Goal: Transaction & Acquisition: Purchase product/service

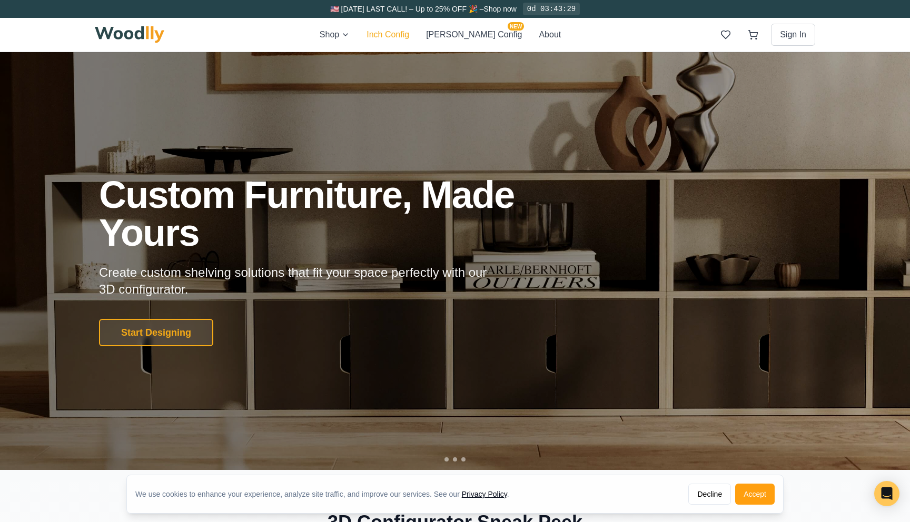
click at [401, 30] on button "Inch Config" at bounding box center [388, 34] width 43 height 13
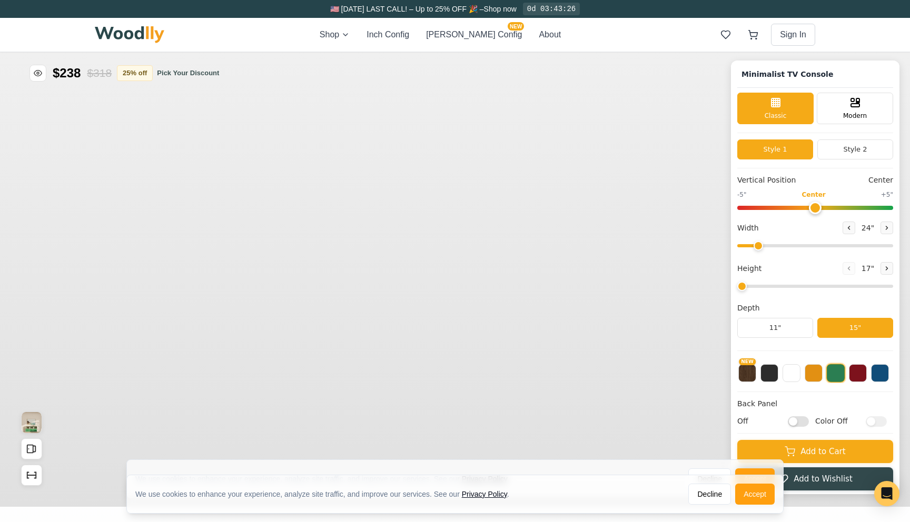
type input "63"
type input "2"
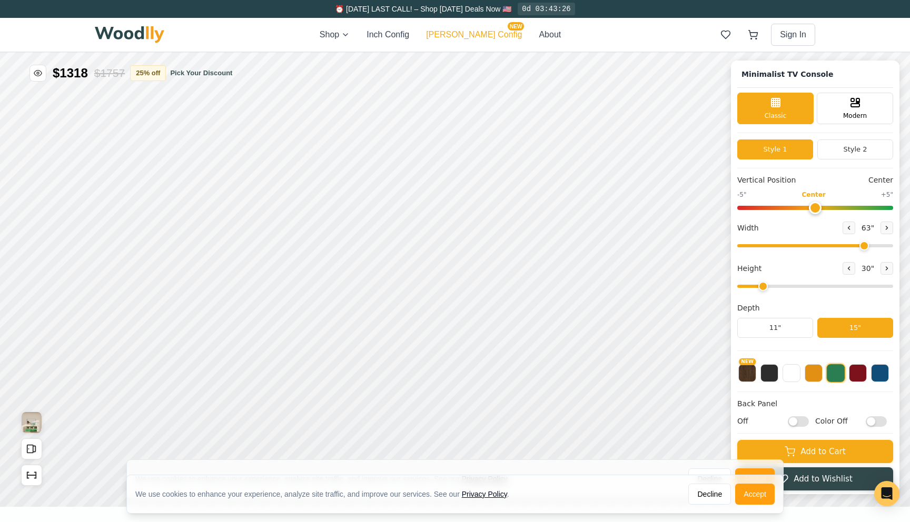
click at [464, 28] on button "[PERSON_NAME] Config NEW" at bounding box center [474, 34] width 96 height 13
